Goal: Communication & Community: Participate in discussion

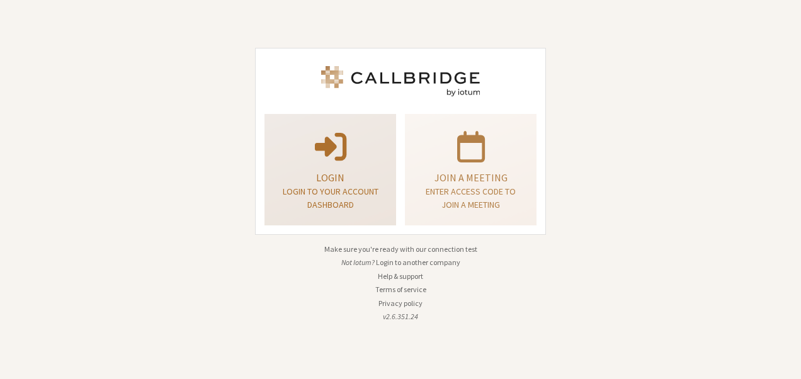
click at [318, 179] on p "Login" at bounding box center [330, 177] width 100 height 15
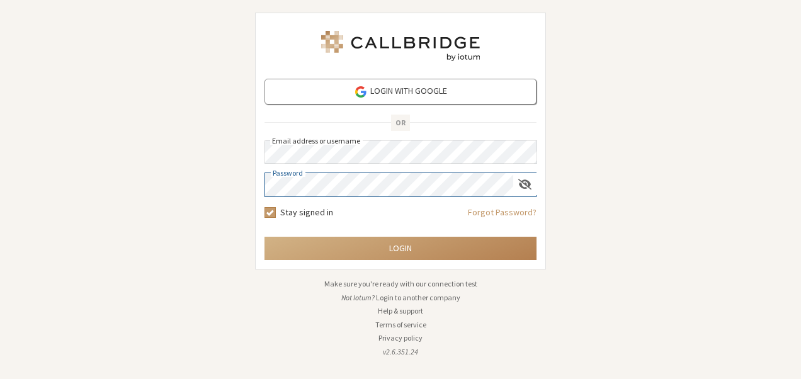
click at [264, 237] on button "Login" at bounding box center [400, 248] width 272 height 23
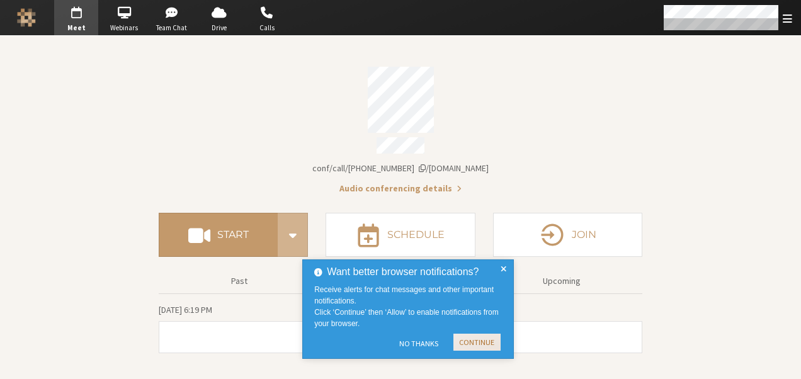
click at [474, 343] on button "Continue" at bounding box center [476, 342] width 47 height 17
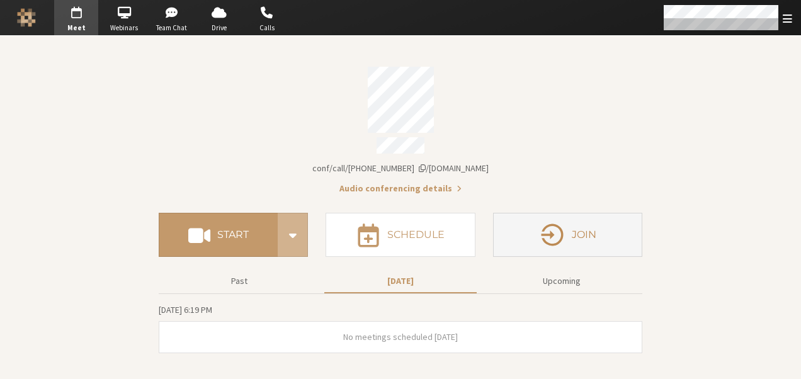
click at [544, 239] on icon "button" at bounding box center [552, 235] width 26 height 26
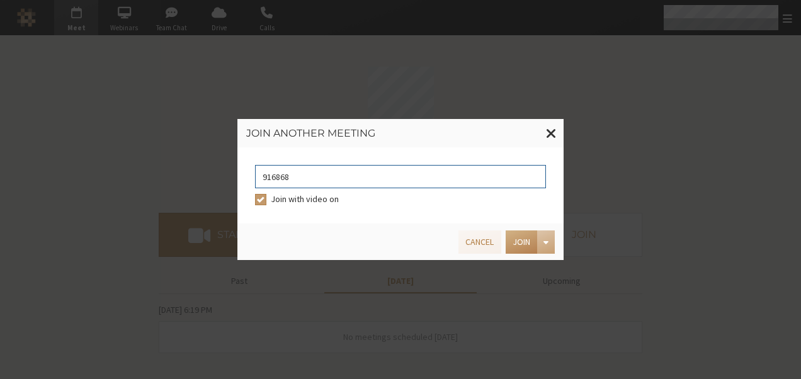
type input "9168685"
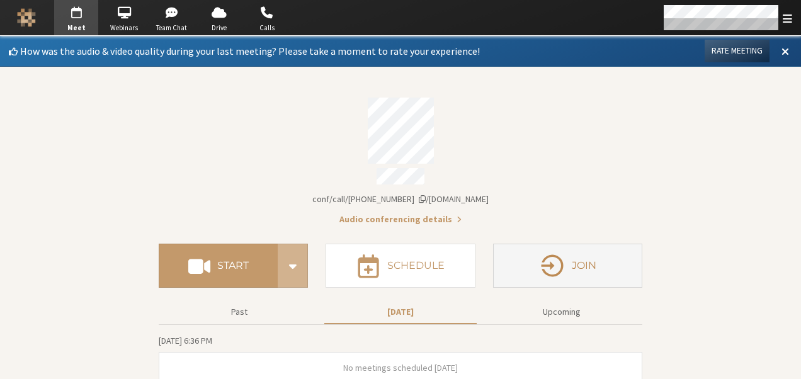
click at [533, 276] on button "Join" at bounding box center [567, 266] width 149 height 44
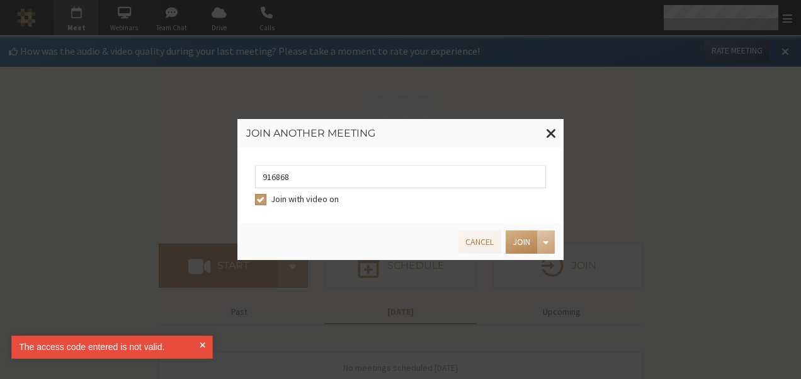
click at [422, 283] on div "Join another meeting 916868 Join with video on Cancel Join" at bounding box center [400, 189] width 801 height 379
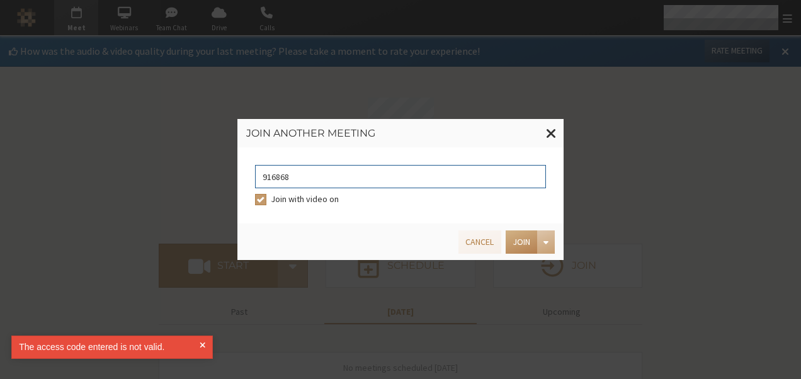
click at [387, 186] on input "916868" at bounding box center [400, 176] width 291 height 23
type input "9168685"
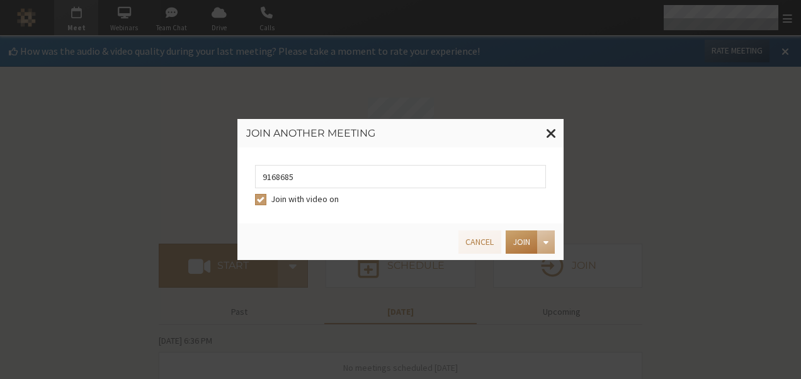
click at [530, 242] on button "Join" at bounding box center [521, 241] width 31 height 23
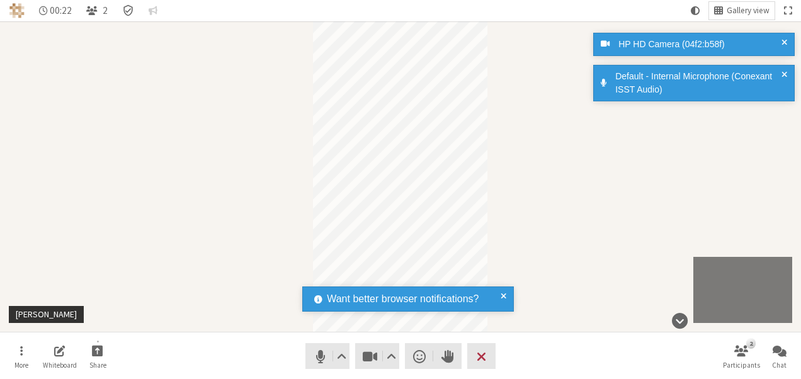
click at [507, 293] on div "Want better browser notifications? Receive alerts for chat messages and other i…" at bounding box center [408, 299] width 212 height 25
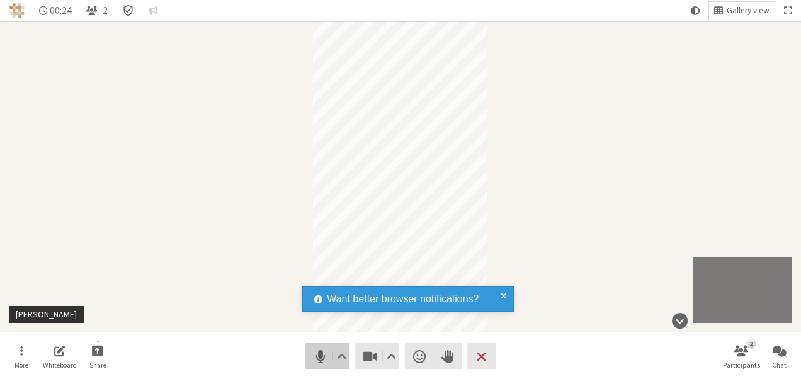
click at [316, 360] on span "Mute (Alt+A)" at bounding box center [321, 357] width 18 height 18
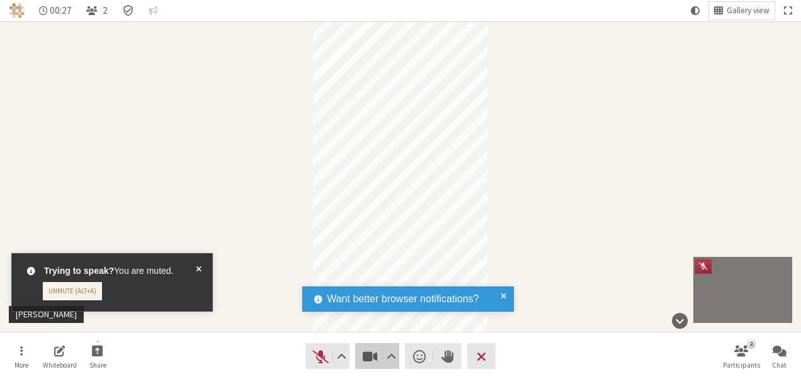
click at [357, 359] on button "Video" at bounding box center [377, 356] width 44 height 26
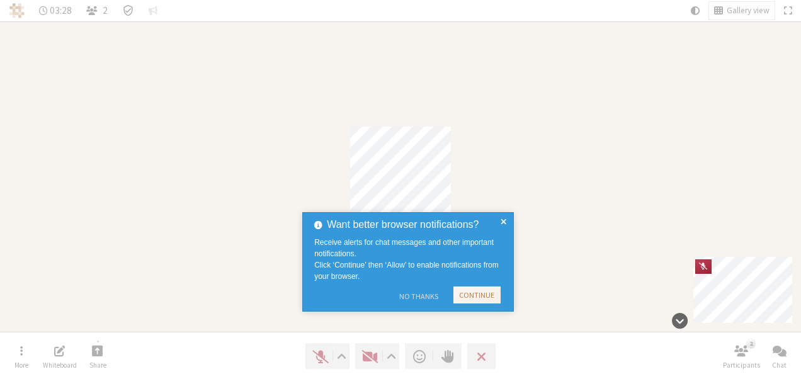
click at [428, 287] on button "No Thanks" at bounding box center [418, 297] width 51 height 20
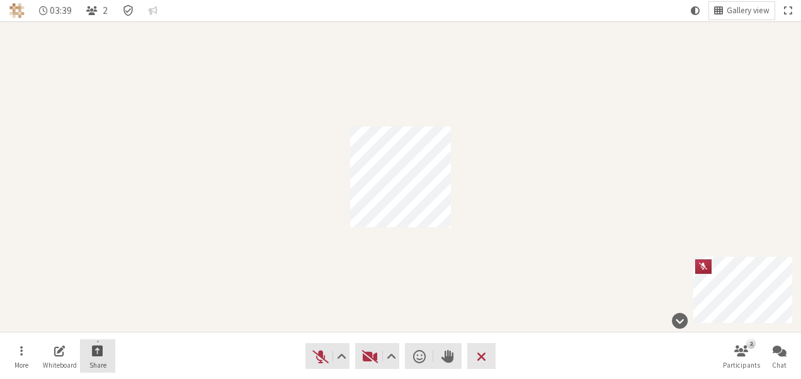
click at [92, 361] on span "Share" at bounding box center [97, 365] width 17 height 8
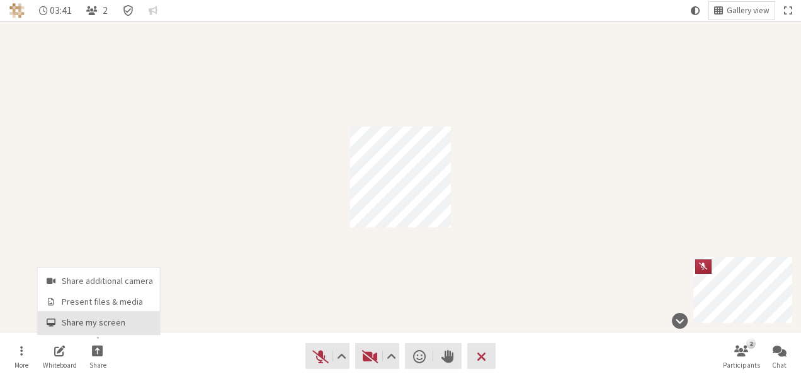
click at [106, 320] on span "Share my screen" at bounding box center [107, 322] width 91 height 9
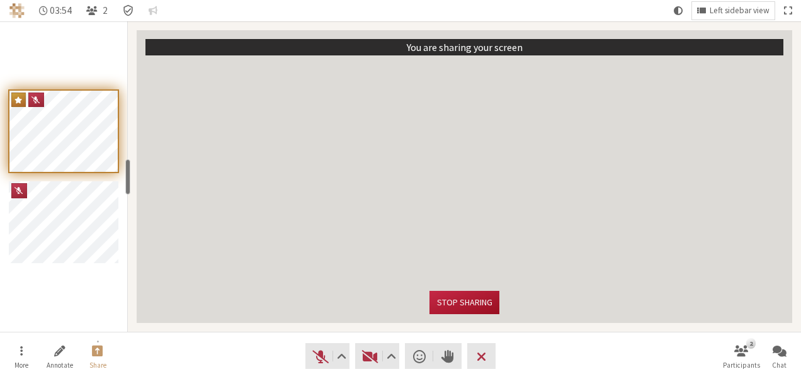
click at [484, 304] on button "Stop sharing" at bounding box center [463, 302] width 69 height 23
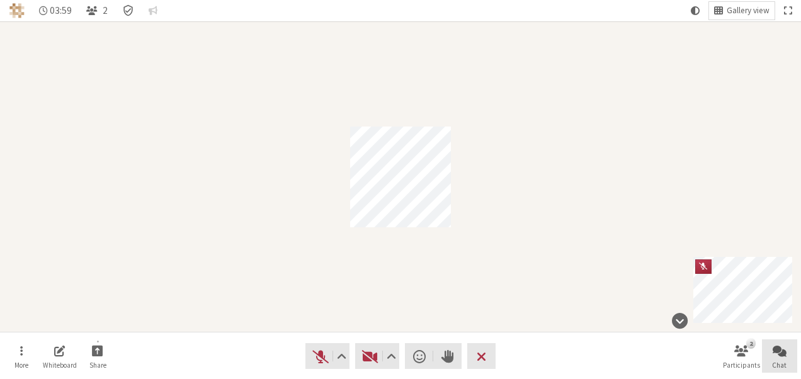
click at [775, 351] on span "Open chat" at bounding box center [780, 350] width 14 height 14
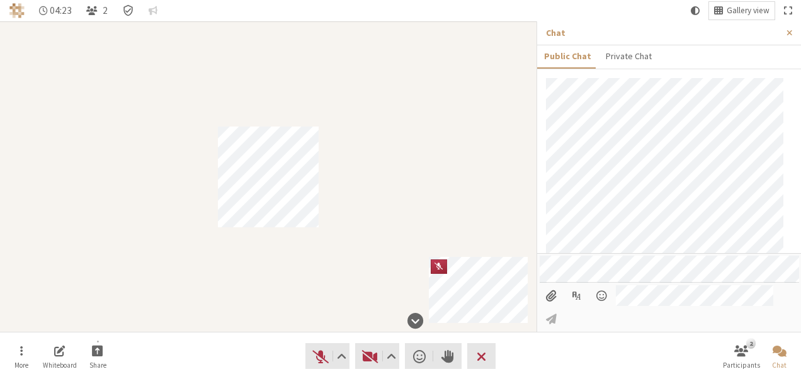
scroll to position [59, 0]
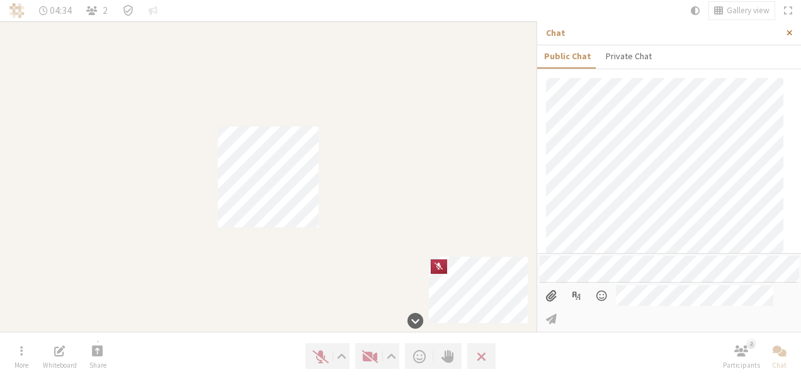
click at [791, 31] on span "Close sidebar" at bounding box center [790, 32] width 6 height 9
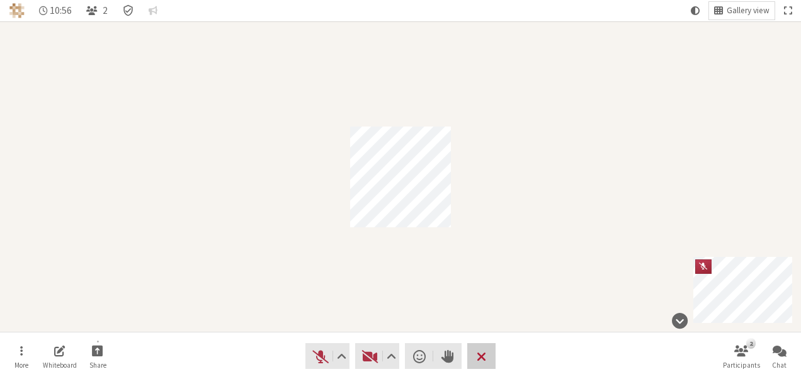
click at [489, 358] on button "Leave" at bounding box center [481, 356] width 28 height 26
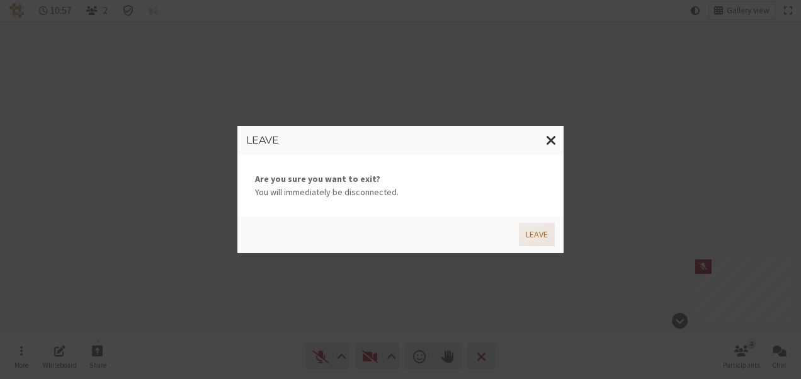
click at [536, 236] on button "Leave" at bounding box center [537, 234] width 36 height 23
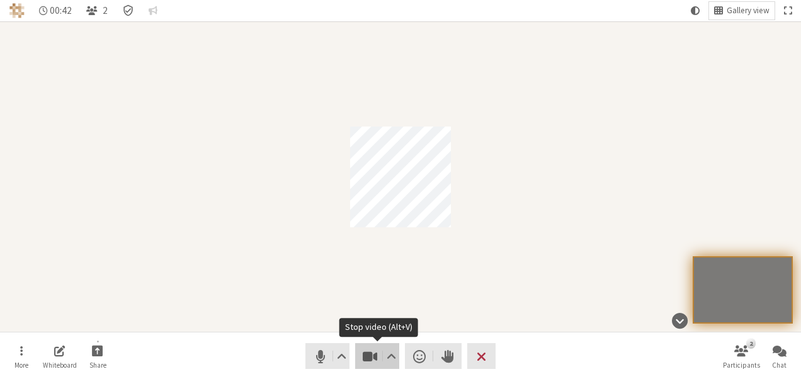
click at [364, 360] on span "Stop video (Alt+V)" at bounding box center [370, 357] width 18 height 18
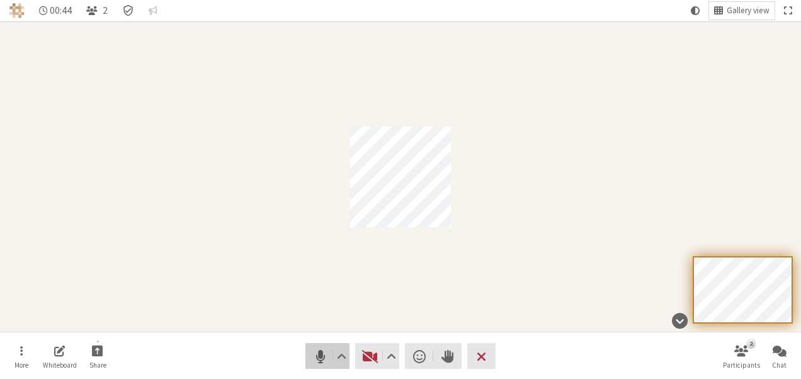
click at [328, 361] on span "Mute (Alt+A)" at bounding box center [321, 357] width 18 height 18
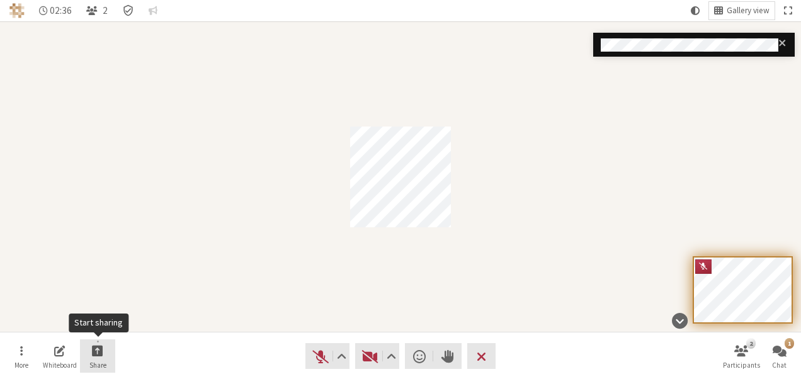
click at [102, 349] on span "Start sharing" at bounding box center [97, 350] width 11 height 14
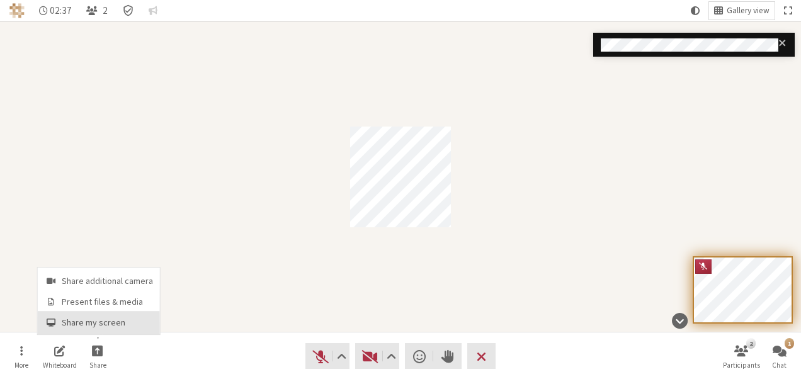
click at [96, 322] on span "Share my screen" at bounding box center [107, 322] width 91 height 9
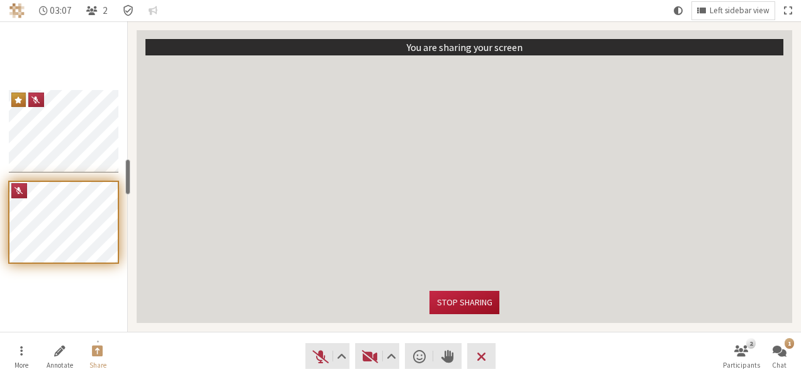
click at [457, 300] on button "Stop sharing" at bounding box center [463, 302] width 69 height 23
